Goal: Task Accomplishment & Management: Use online tool/utility

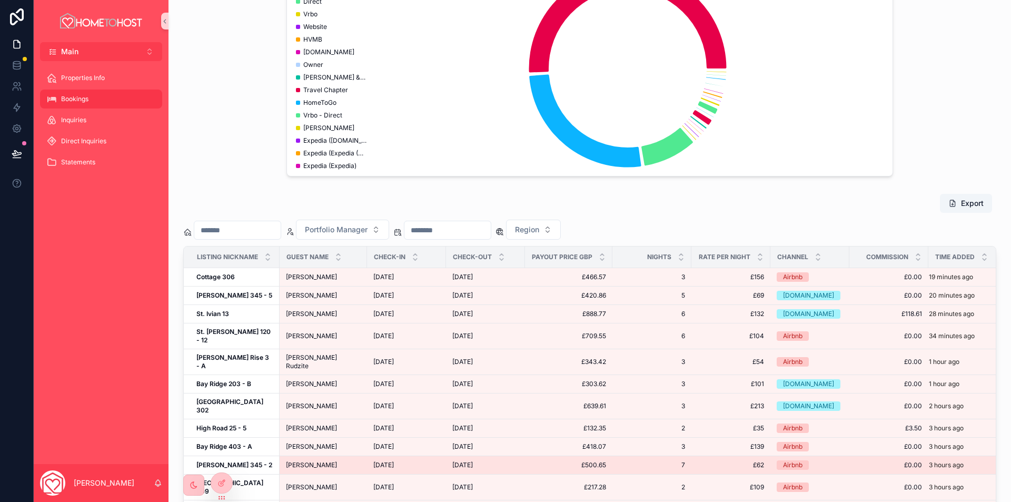
scroll to position [158, 0]
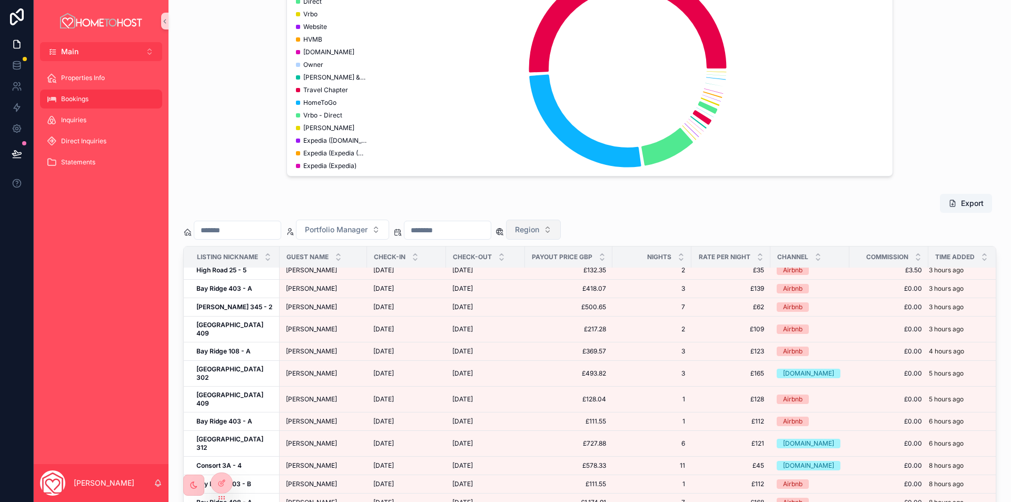
click at [561, 228] on button "Region" at bounding box center [533, 229] width 55 height 20
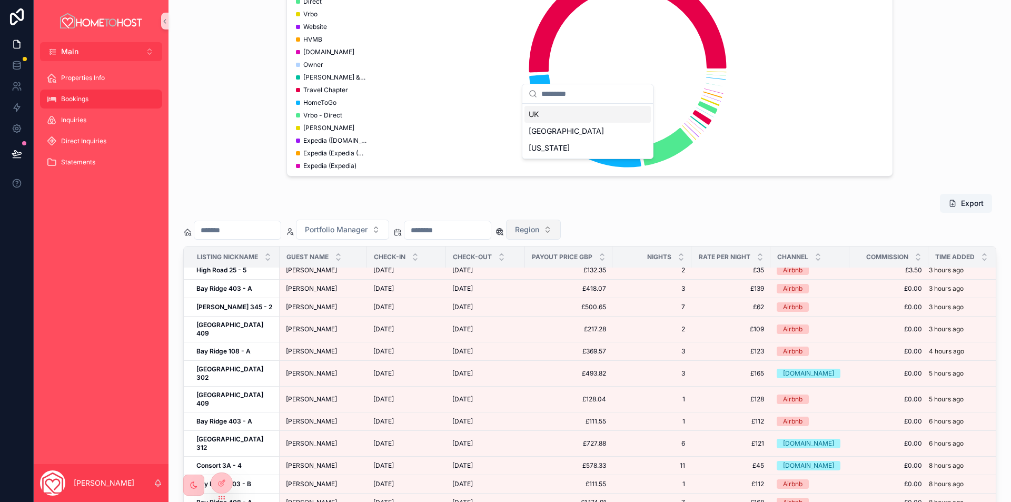
scroll to position [767, 0]
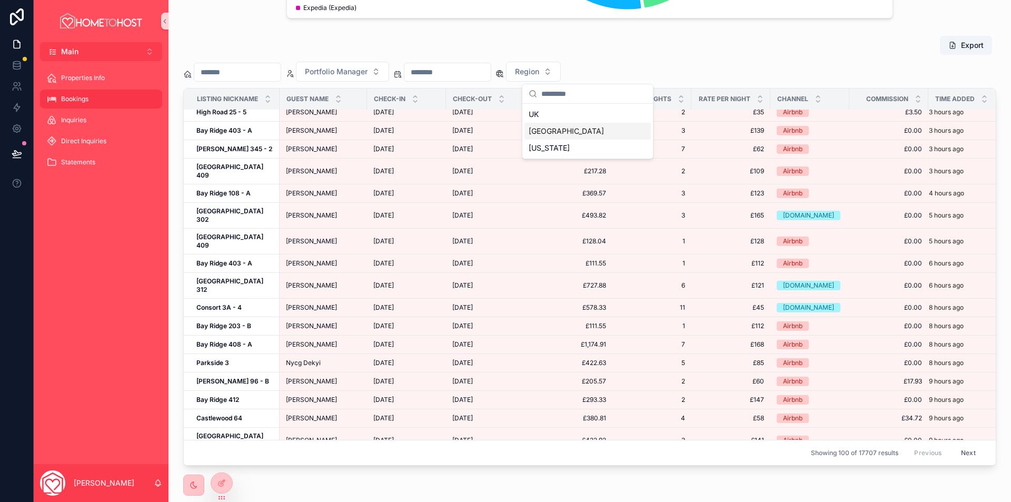
click at [570, 128] on div "[GEOGRAPHIC_DATA]" at bounding box center [587, 131] width 126 height 17
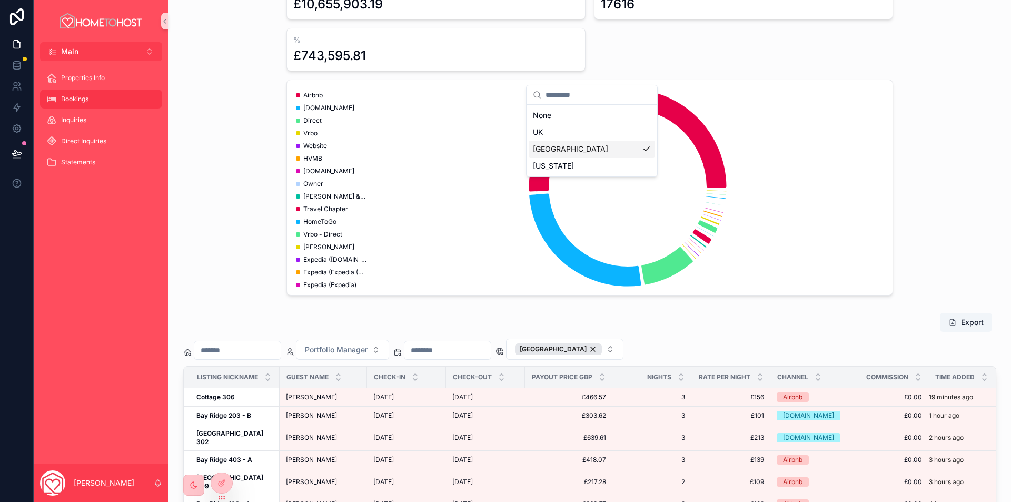
scroll to position [767, 0]
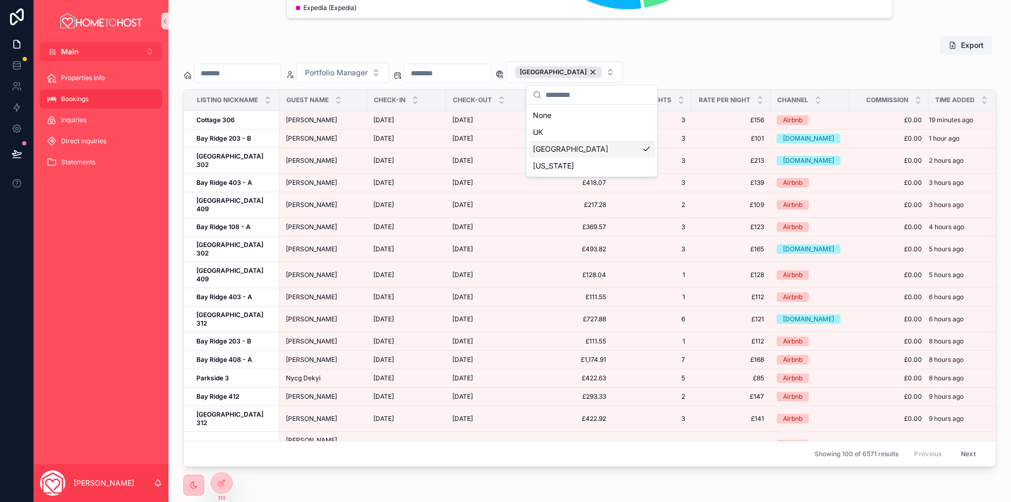
drag, startPoint x: 612, startPoint y: 149, endPoint x: 710, endPoint y: 61, distance: 131.9
click at [612, 149] on div "[GEOGRAPHIC_DATA]" at bounding box center [591, 149] width 126 height 17
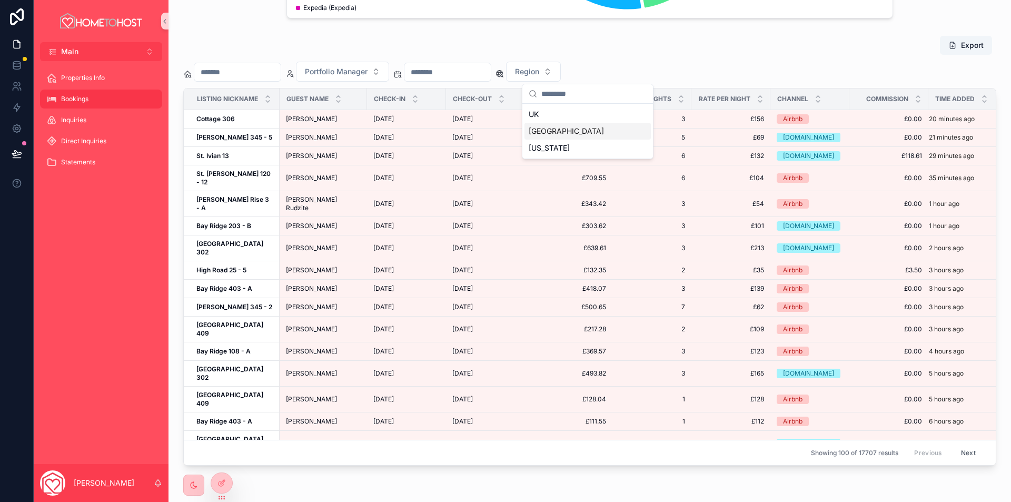
drag, startPoint x: 710, startPoint y: 61, endPoint x: 705, endPoint y: 68, distance: 8.0
click at [708, 64] on div "Export Portfolio Manager Region Listing nickname Guest name Check-in Check-out …" at bounding box center [589, 250] width 813 height 430
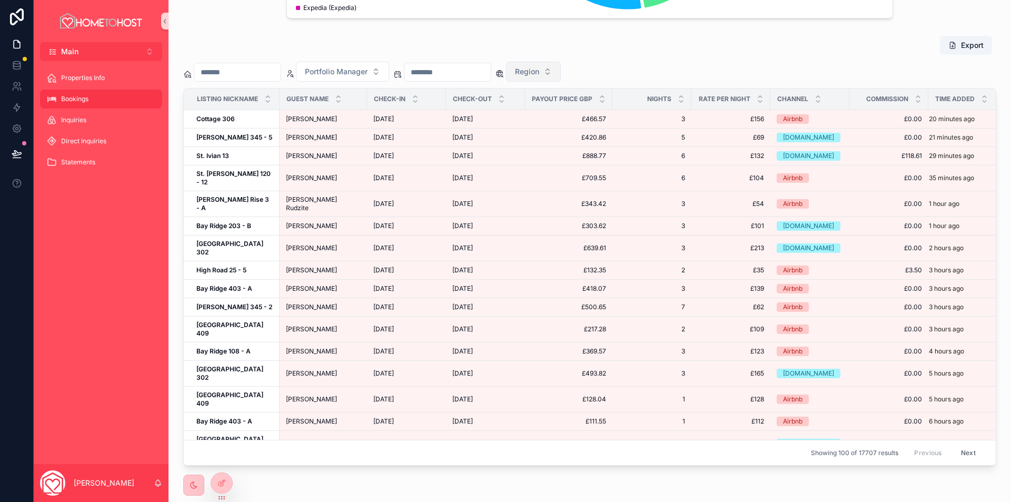
click at [561, 74] on button "Region" at bounding box center [533, 72] width 55 height 20
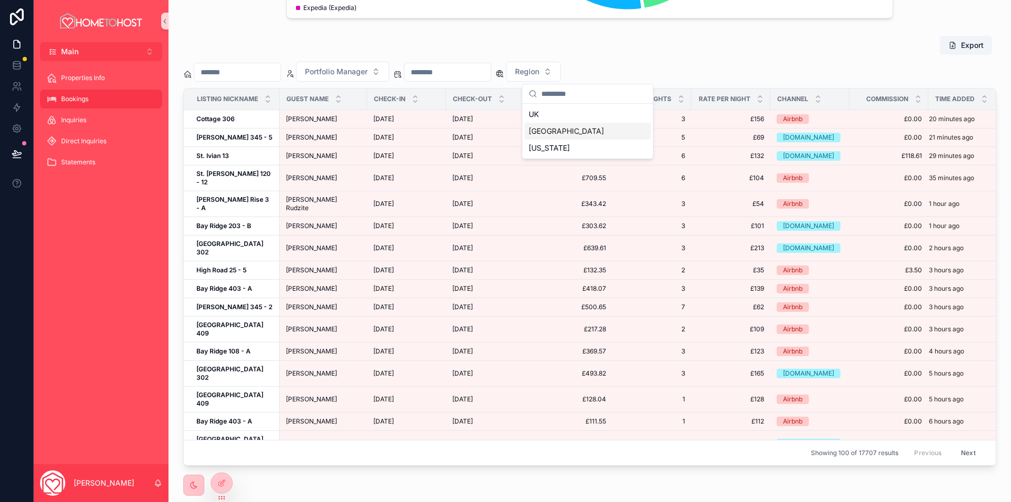
click at [562, 128] on div "[GEOGRAPHIC_DATA]" at bounding box center [587, 131] width 126 height 17
